Goal: Task Accomplishment & Management: Manage account settings

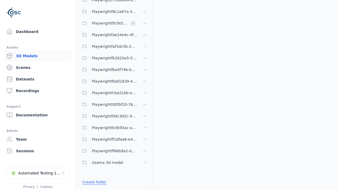
click at [94, 182] on link "Create folder" at bounding box center [94, 182] width 24 height 5
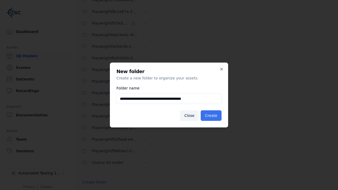
type input "**********"
click at [211, 116] on button "Create" at bounding box center [211, 116] width 21 height 11
